Goal: Find contact information: Find contact information

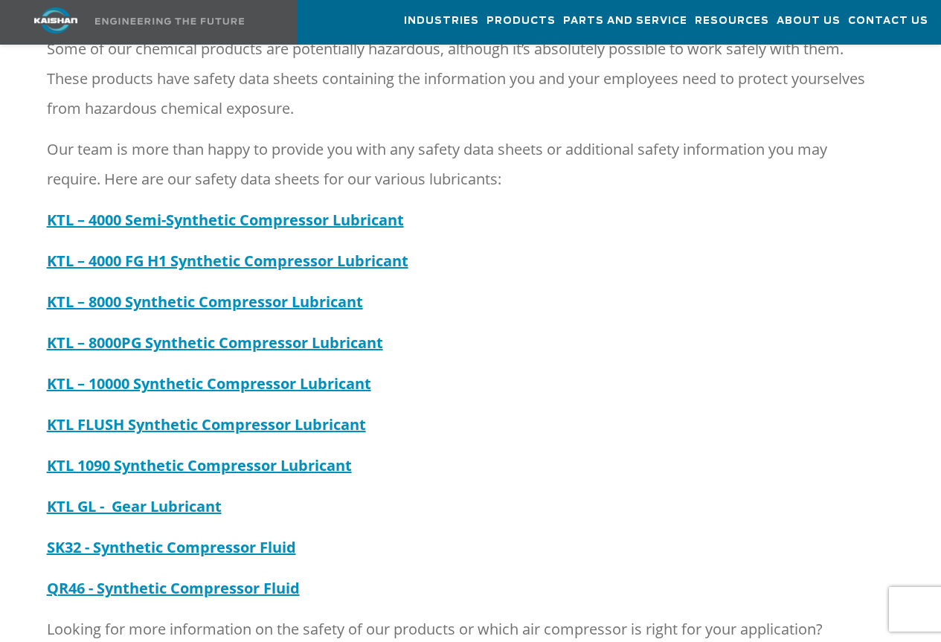
scroll to position [372, 0]
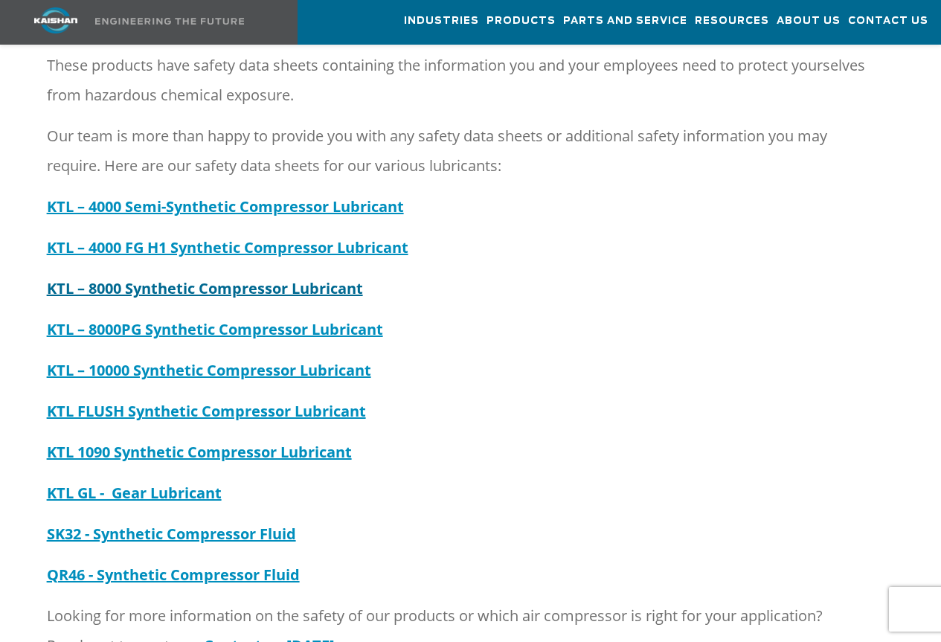
click at [143, 278] on strong "KTL – 8000 Synthetic Compressor Lubricant" at bounding box center [205, 288] width 316 height 20
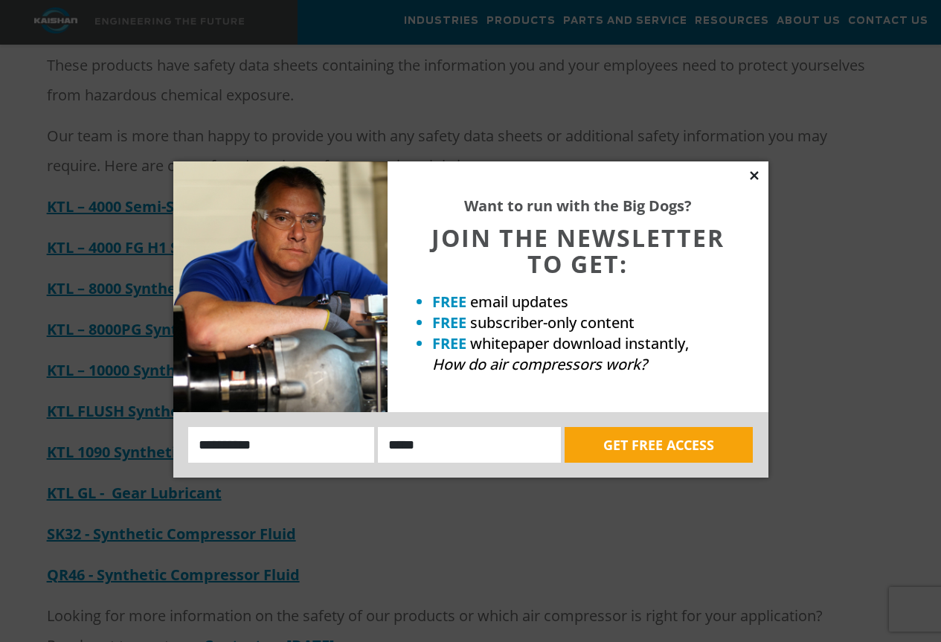
click at [748, 172] on icon at bounding box center [754, 175] width 13 height 13
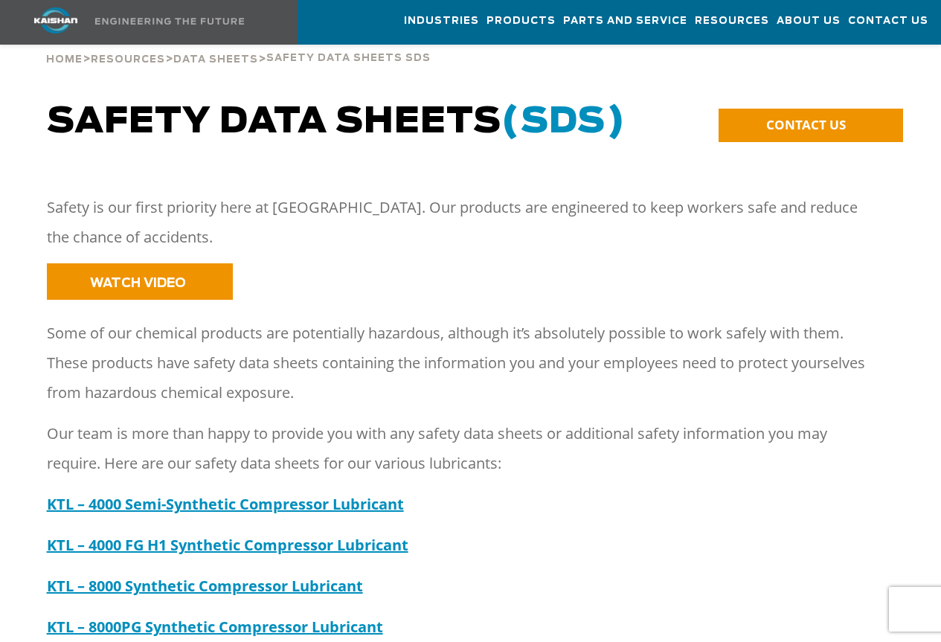
scroll to position [0, 0]
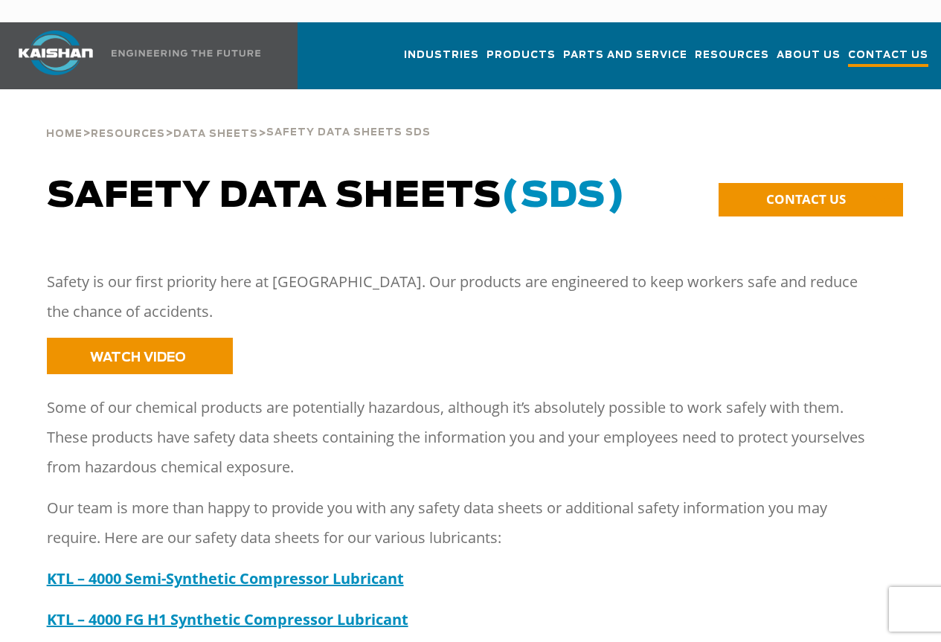
click at [868, 47] on span "Contact Us" at bounding box center [888, 57] width 80 height 20
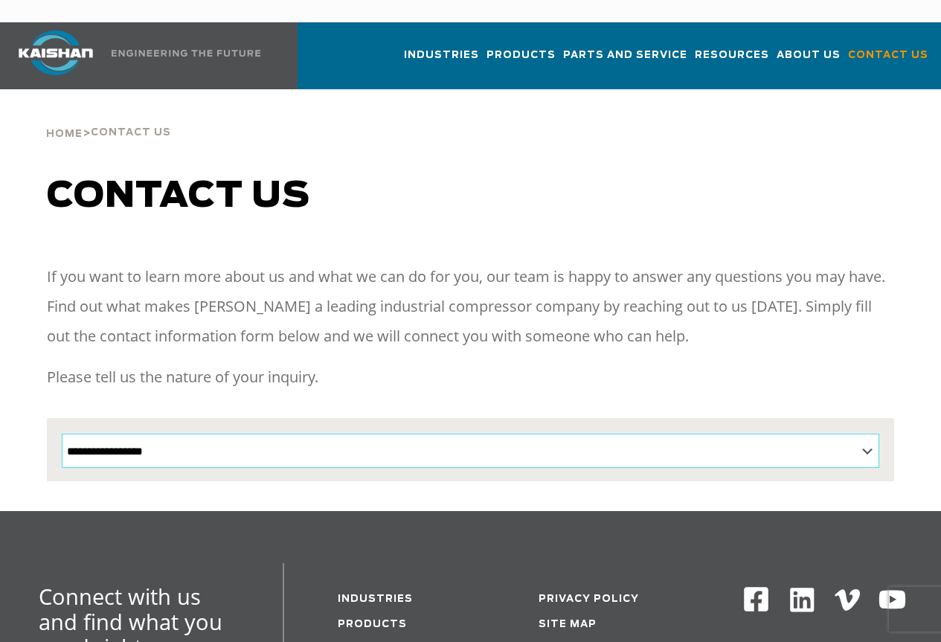
click at [873, 434] on select "**********" at bounding box center [471, 451] width 818 height 34
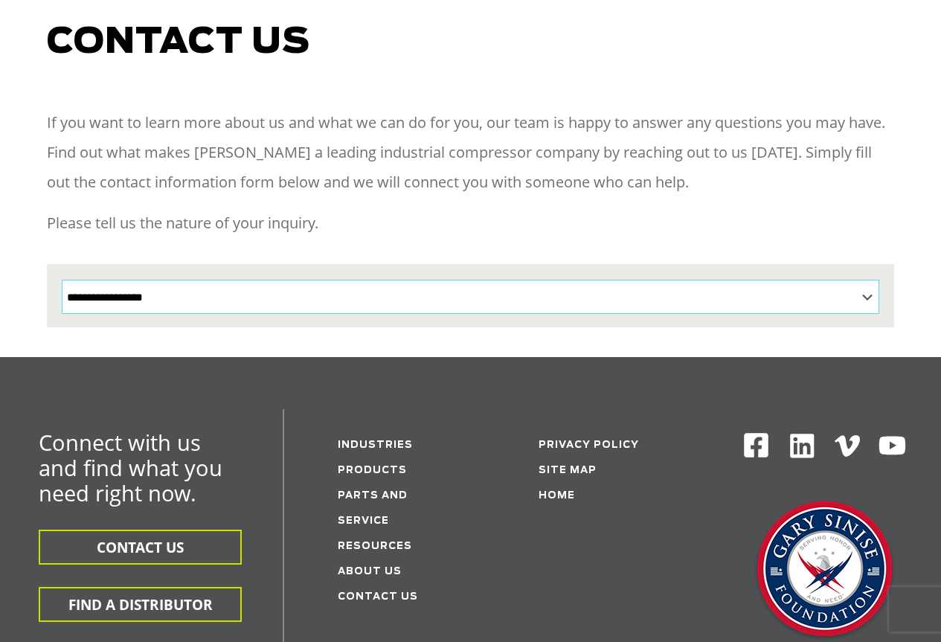
scroll to position [298, 0]
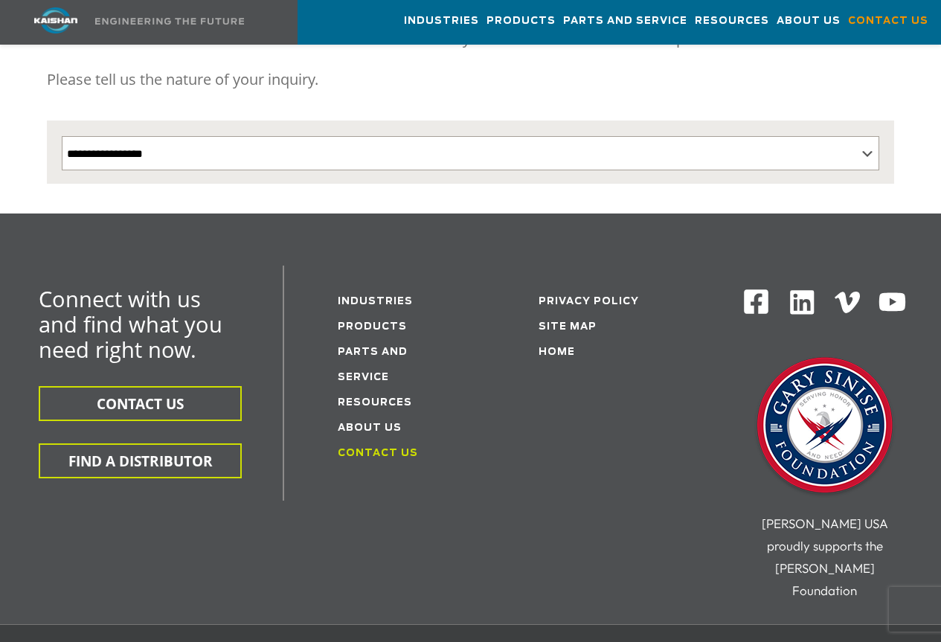
click at [378, 449] on link "Contact Us" at bounding box center [378, 454] width 80 height 10
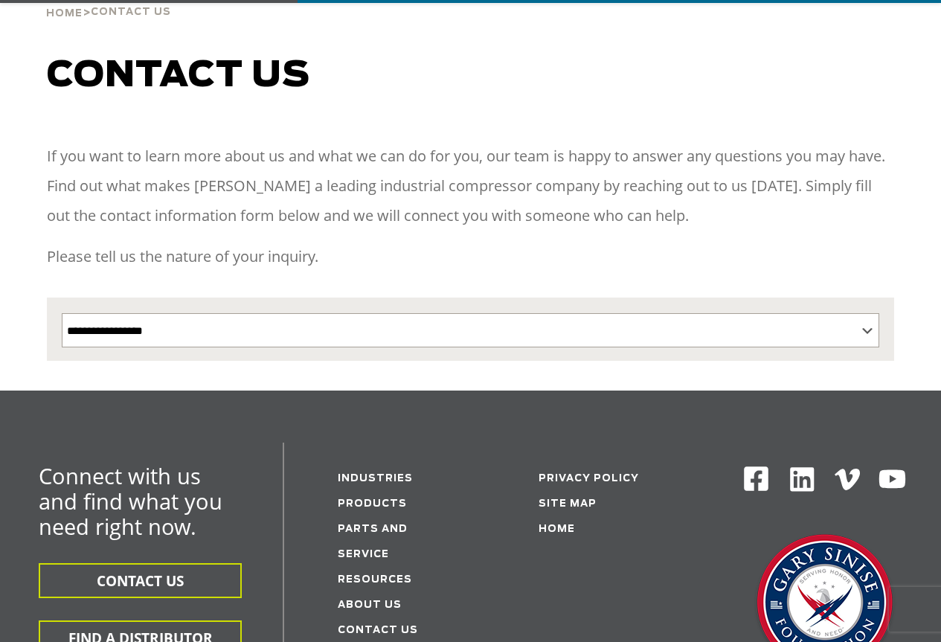
scroll to position [372, 0]
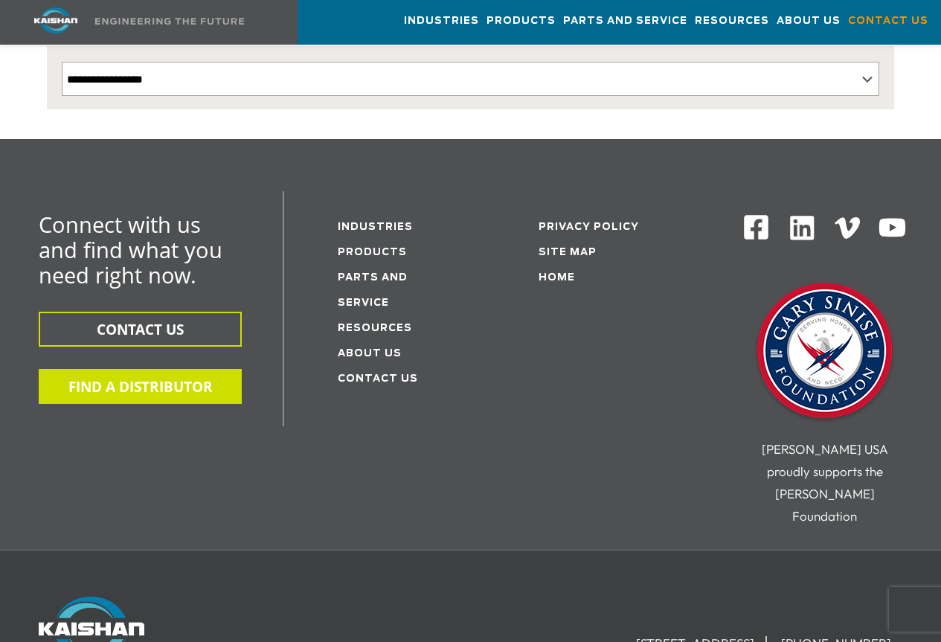
click at [182, 369] on button "FIND A DISTRIBUTOR" at bounding box center [140, 386] width 203 height 35
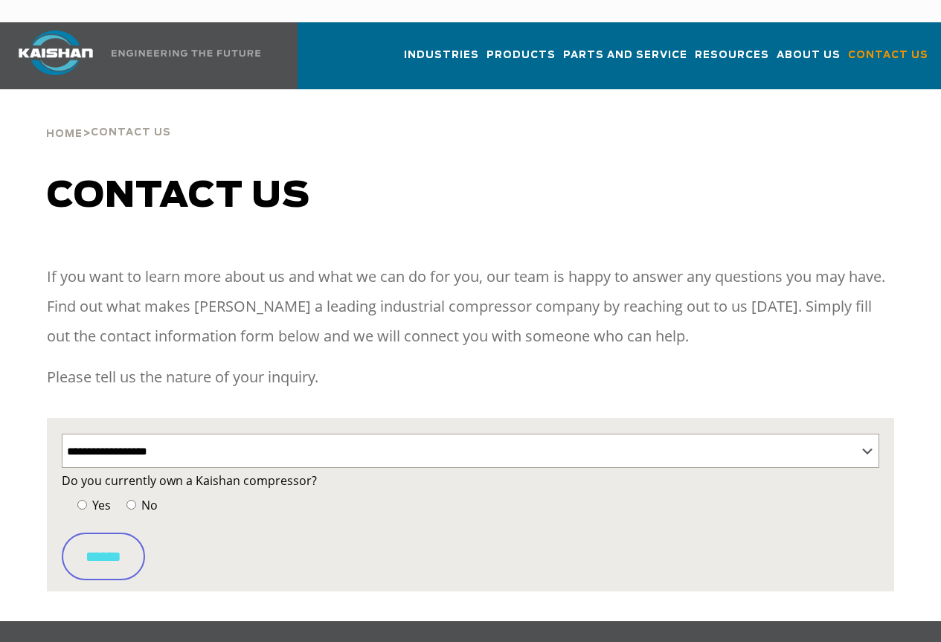
select select "**********"
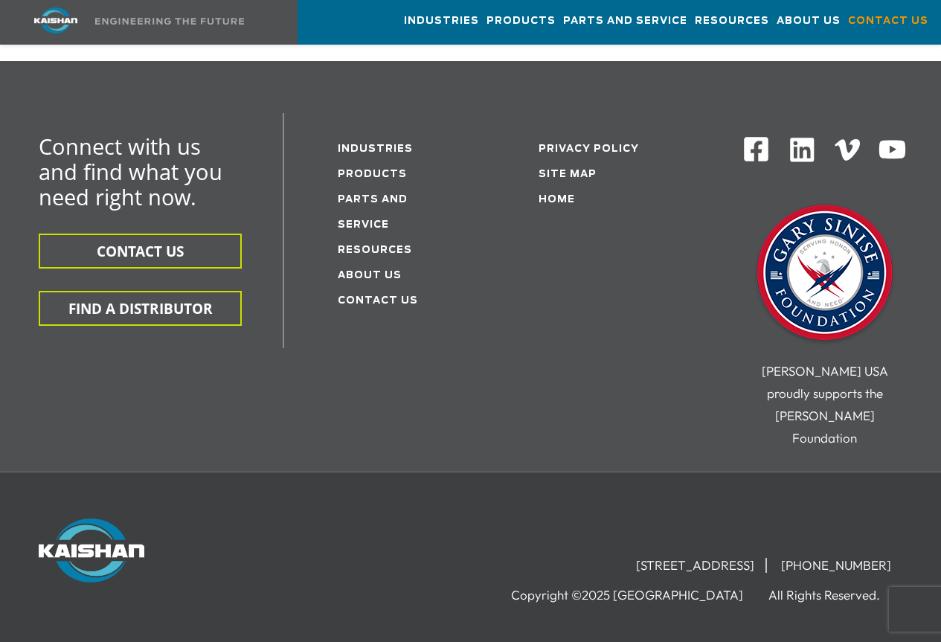
scroll to position [595, 0]
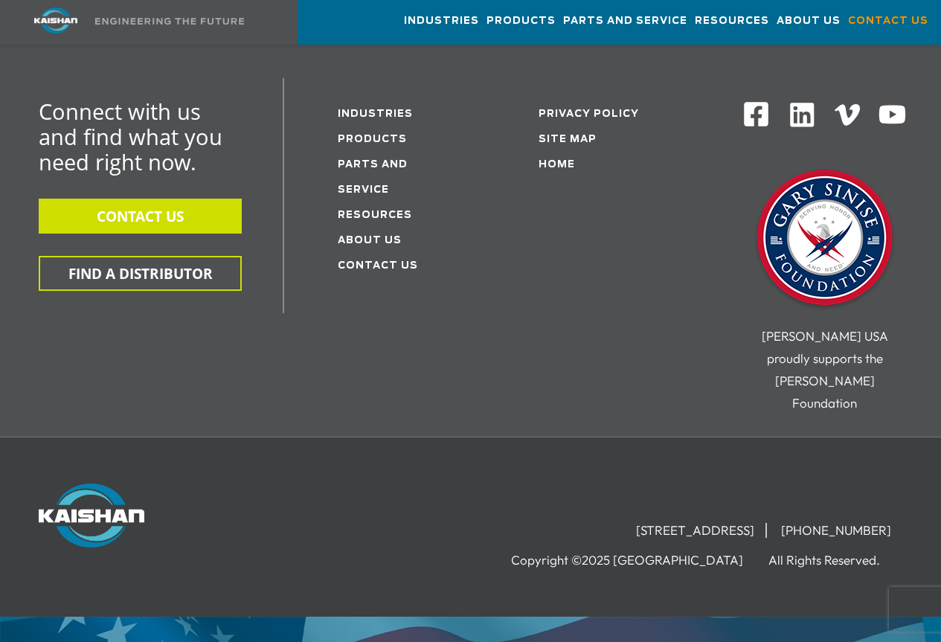
click at [167, 199] on button "CONTACT US" at bounding box center [140, 216] width 203 height 35
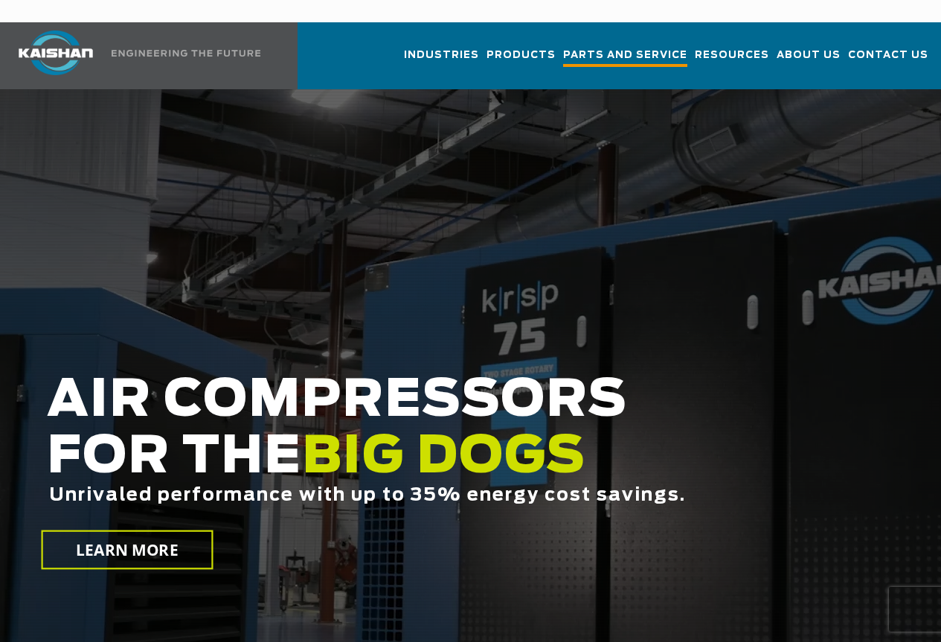
click at [606, 47] on span "Parts and Service" at bounding box center [625, 57] width 124 height 20
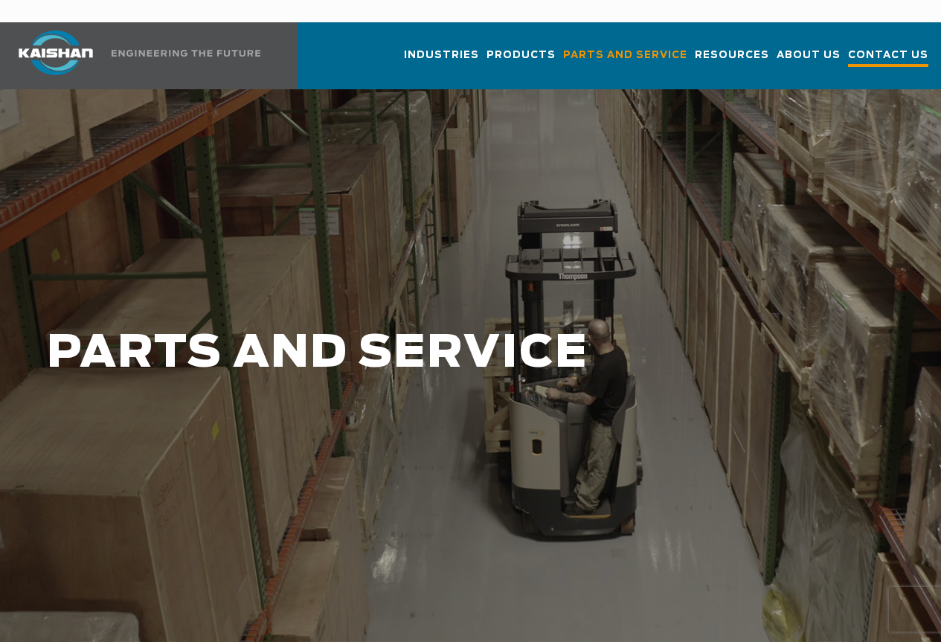
click at [902, 47] on span "Contact Us" at bounding box center [888, 57] width 80 height 20
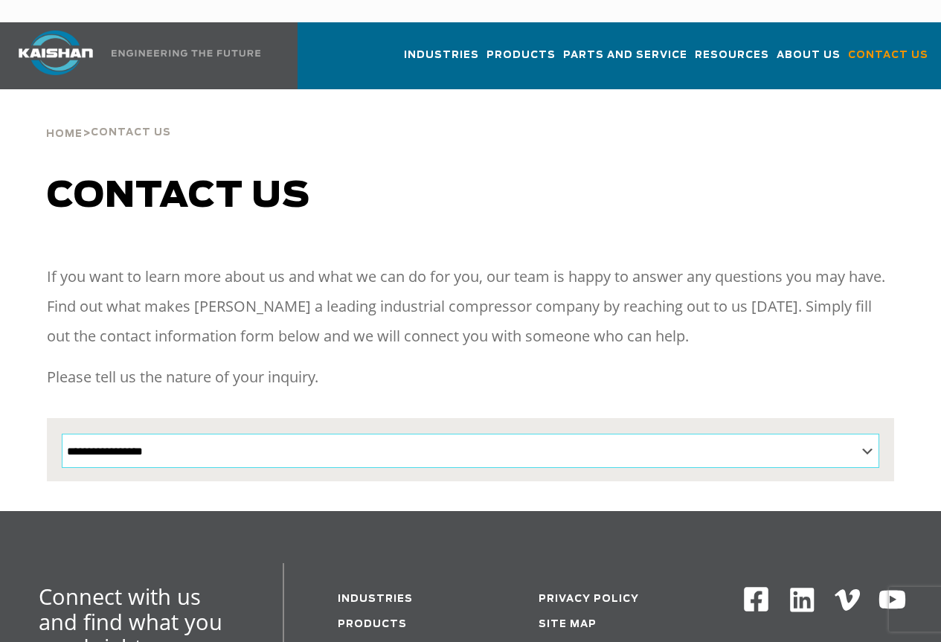
click at [861, 434] on select "**********" at bounding box center [471, 451] width 818 height 34
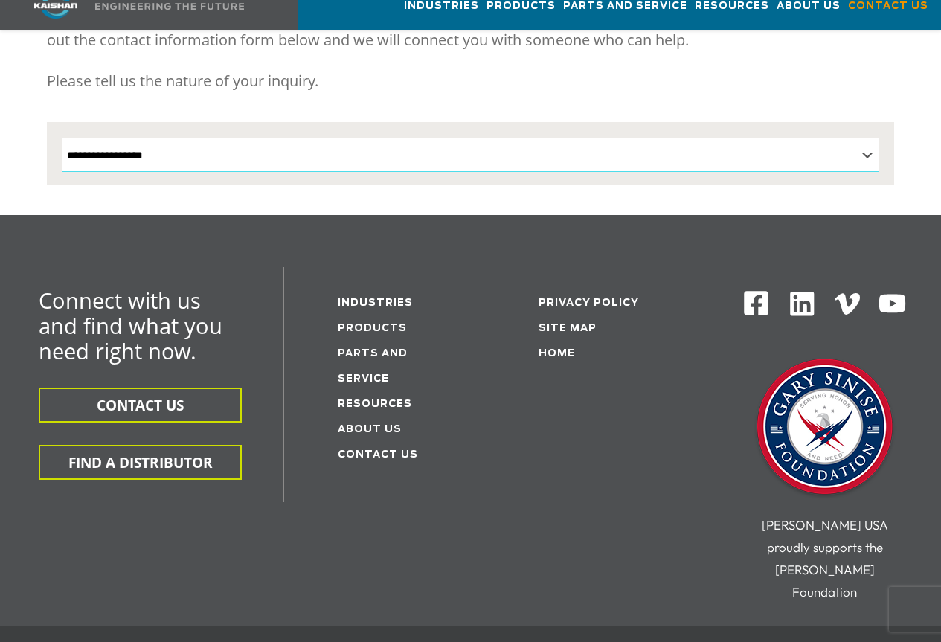
scroll to position [298, 0]
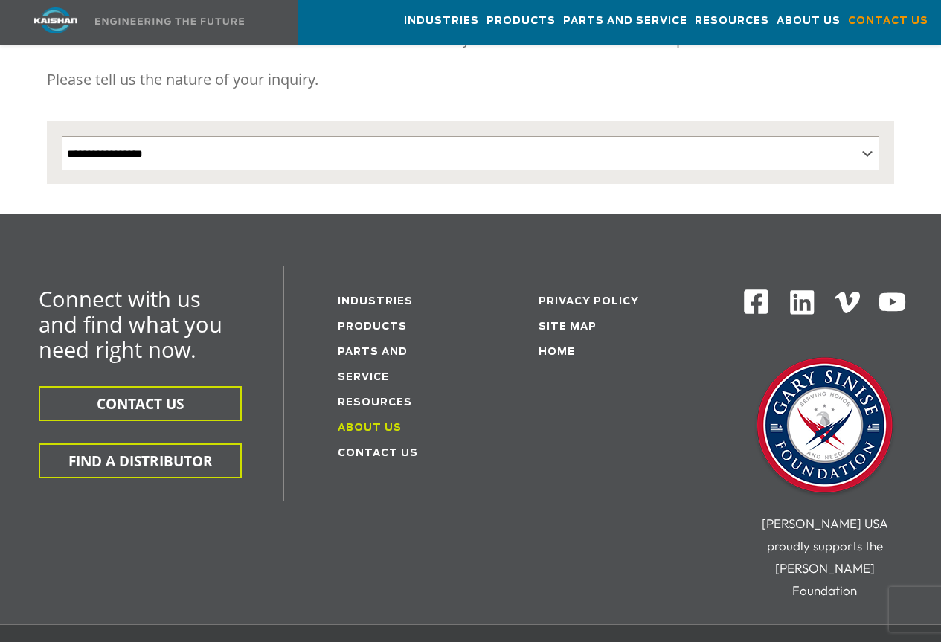
click at [381, 423] on link "About Us" at bounding box center [370, 428] width 64 height 10
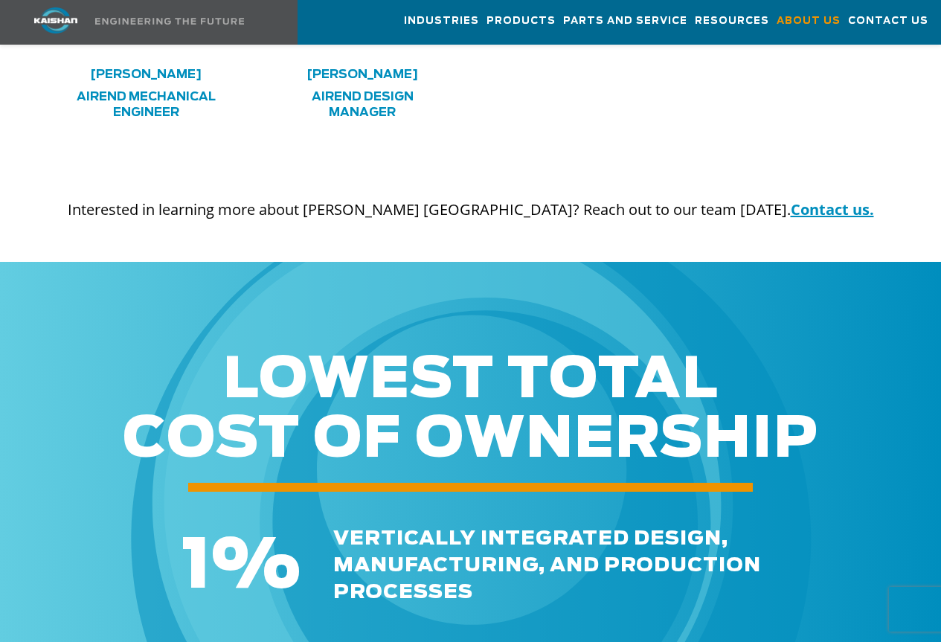
scroll to position [4389, 0]
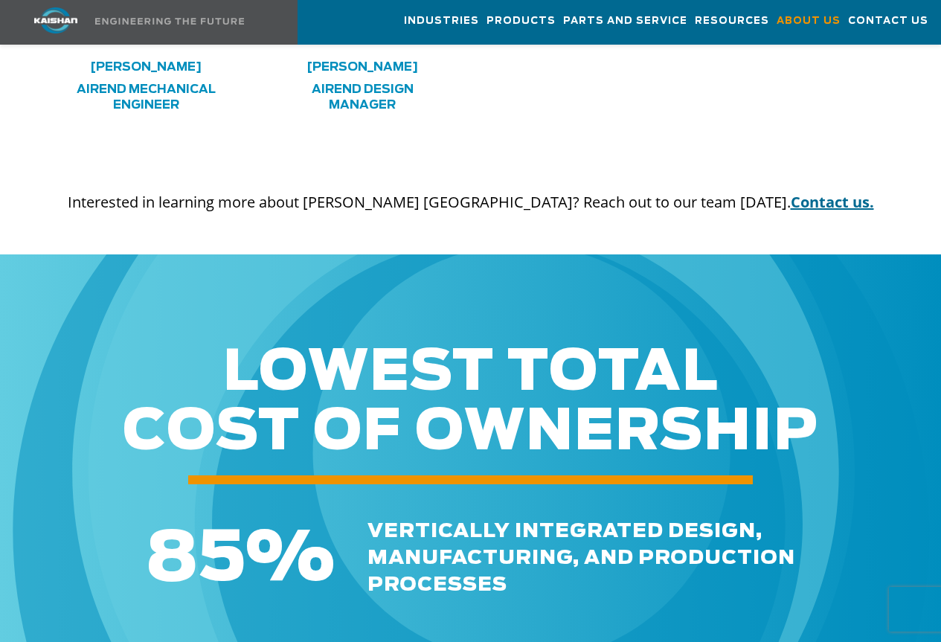
click at [791, 192] on link "Contact us." at bounding box center [832, 202] width 83 height 20
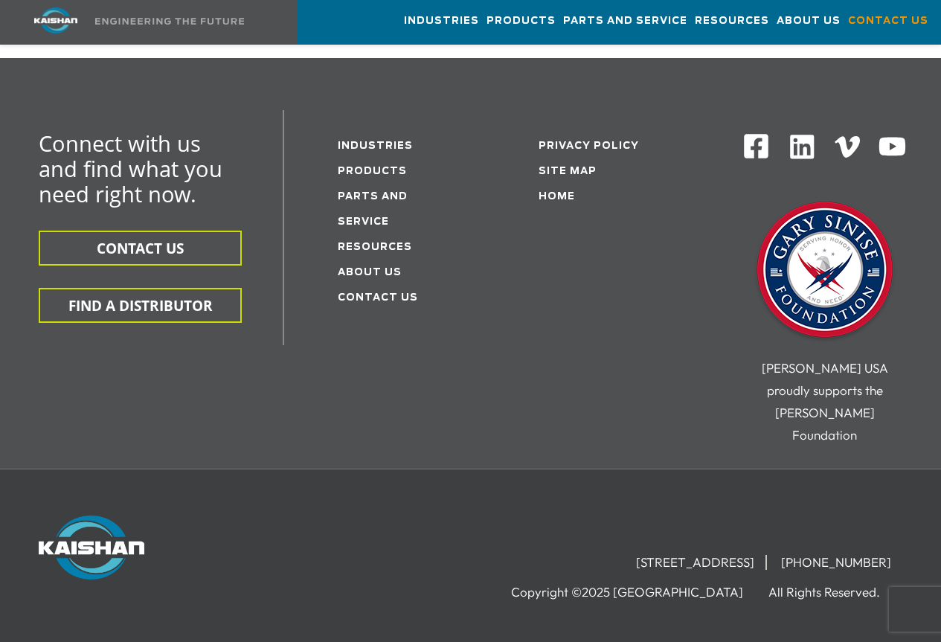
scroll to position [418, 0]
